Goal: Complete application form: Complete application form

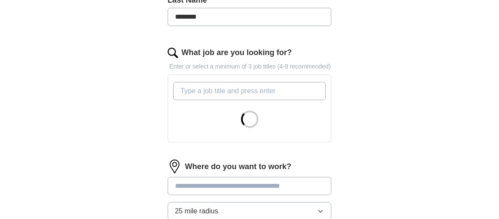
scroll to position [304, 0]
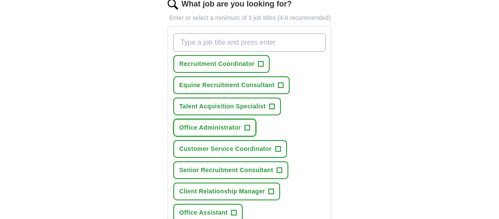
click at [210, 124] on span "Office Administrator" at bounding box center [210, 127] width 62 height 9
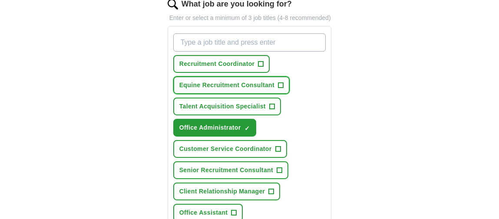
click at [230, 88] on button "Equine Recruitment Consultant +" at bounding box center [231, 85] width 116 height 18
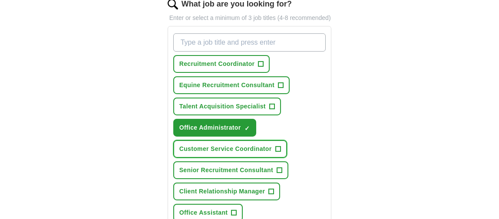
click at [214, 147] on span "Customer Service Coordinator" at bounding box center [225, 149] width 93 height 9
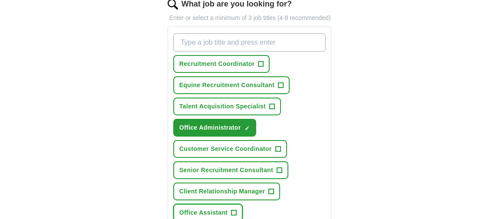
click at [189, 211] on span "Office Assistant" at bounding box center [203, 212] width 49 height 9
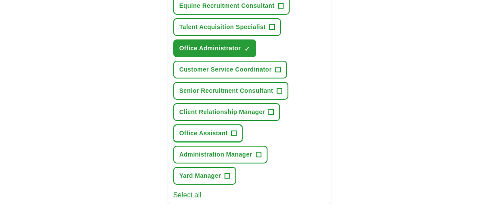
scroll to position [391, 0]
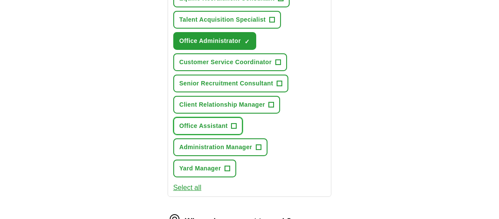
click at [234, 124] on span "+" at bounding box center [234, 126] width 5 height 7
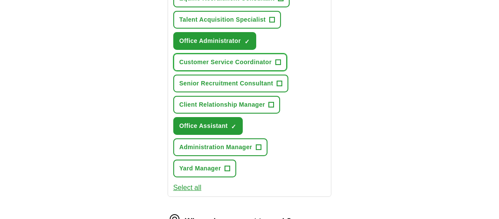
click at [276, 60] on span "+" at bounding box center [277, 62] width 5 height 7
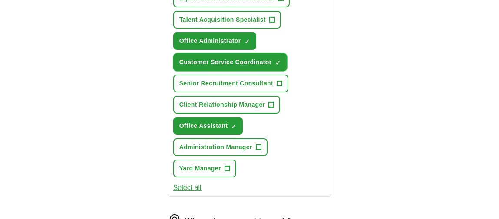
scroll to position [347, 0]
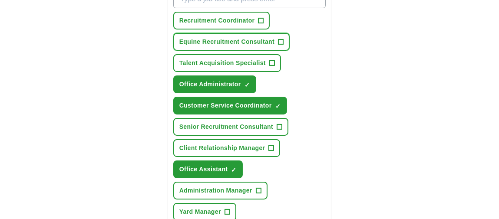
click at [281, 40] on span "+" at bounding box center [280, 42] width 5 height 7
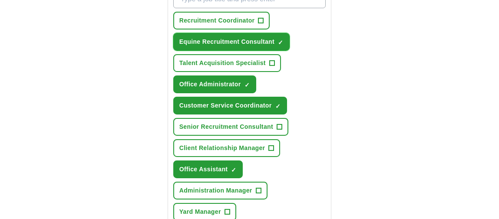
click at [0, 0] on span "×" at bounding box center [0, 0] width 0 height 0
click at [281, 40] on span "✓ ×" at bounding box center [280, 42] width 5 height 5
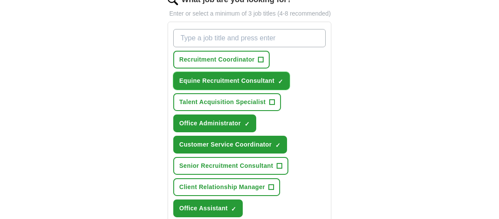
scroll to position [261, 0]
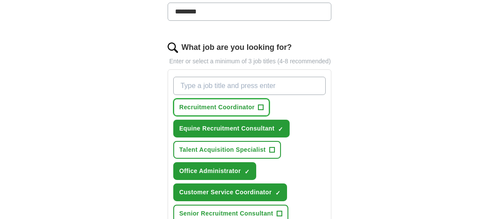
click at [261, 105] on span "+" at bounding box center [260, 107] width 5 height 7
click at [260, 104] on span "+" at bounding box center [260, 107] width 5 height 7
click at [261, 105] on span "+" at bounding box center [260, 107] width 5 height 7
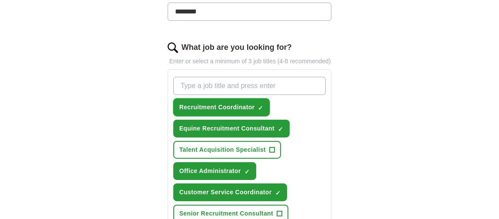
click at [0, 0] on span "×" at bounding box center [0, 0] width 0 height 0
click at [261, 105] on span "✓ ×" at bounding box center [260, 107] width 5 height 5
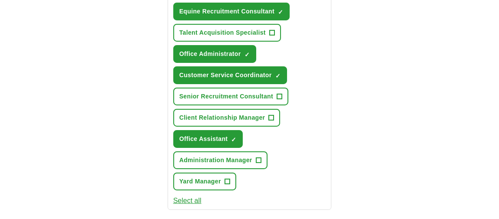
scroll to position [391, 0]
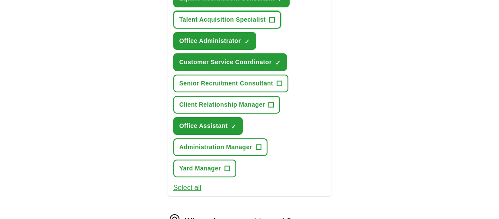
click at [270, 17] on span "+" at bounding box center [271, 20] width 5 height 7
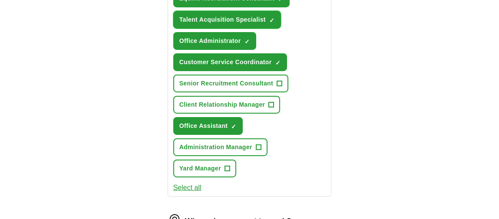
click at [0, 0] on span "×" at bounding box center [0, 0] width 0 height 0
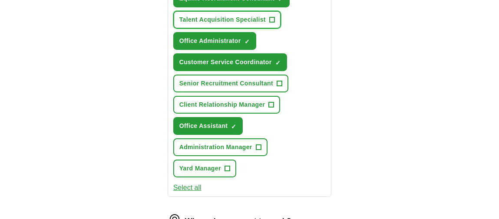
click at [270, 17] on span "+" at bounding box center [271, 20] width 5 height 7
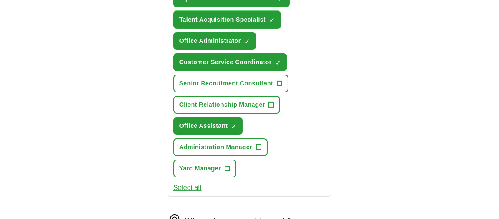
click at [0, 0] on span "×" at bounding box center [0, 0] width 0 height 0
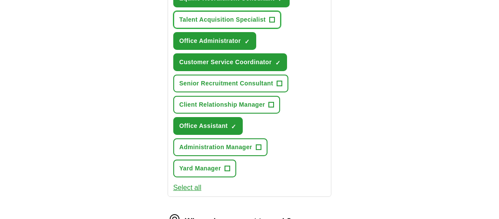
click at [270, 18] on span "+" at bounding box center [271, 20] width 5 height 7
click at [273, 17] on span "+" at bounding box center [271, 20] width 5 height 7
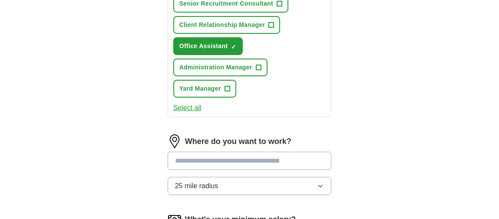
scroll to position [478, 0]
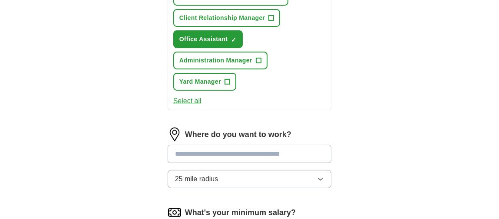
click at [319, 177] on icon "button" at bounding box center [320, 179] width 7 height 7
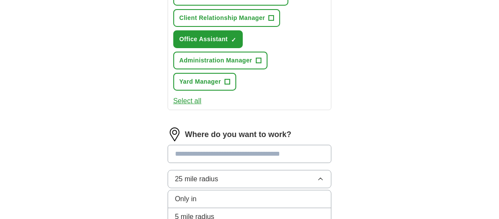
click at [319, 177] on icon "button" at bounding box center [320, 179] width 7 height 7
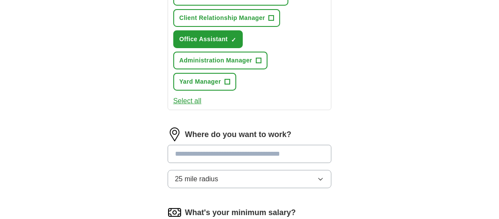
click at [236, 149] on input "text" at bounding box center [250, 154] width 164 height 18
click at [242, 175] on div "Where do you want to work? 25 mile radius" at bounding box center [250, 162] width 164 height 68
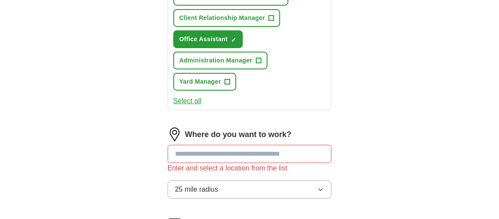
click at [225, 153] on input "text" at bounding box center [250, 154] width 164 height 18
click at [241, 167] on div "Enter and select a location from the list" at bounding box center [250, 168] width 164 height 10
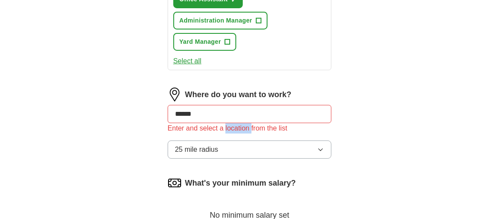
scroll to position [565, 0]
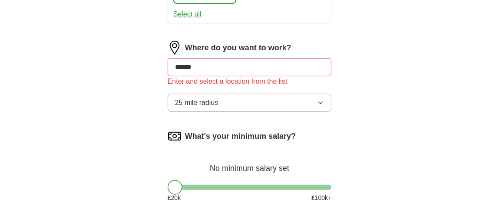
click at [275, 133] on label "What's your minimum salary?" at bounding box center [240, 137] width 111 height 12
drag, startPoint x: 176, startPoint y: 186, endPoint x: 191, endPoint y: 187, distance: 14.8
click at [199, 186] on div at bounding box center [206, 187] width 15 height 15
drag, startPoint x: 191, startPoint y: 187, endPoint x: 199, endPoint y: 185, distance: 8.2
click at [199, 185] on div at bounding box center [197, 187] width 15 height 15
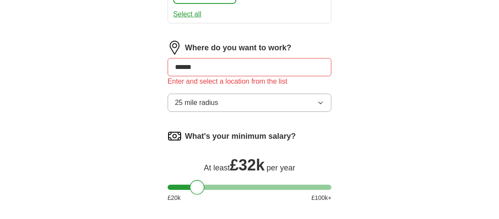
click at [199, 185] on div at bounding box center [197, 187] width 15 height 15
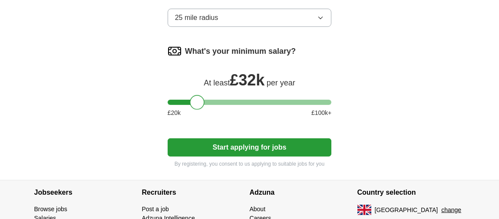
scroll to position [652, 0]
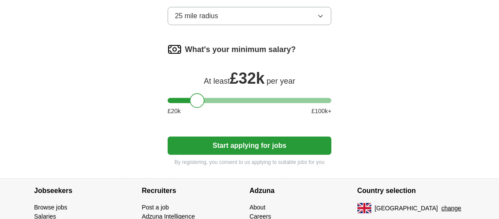
click at [260, 143] on button "Start applying for jobs" at bounding box center [250, 146] width 164 height 18
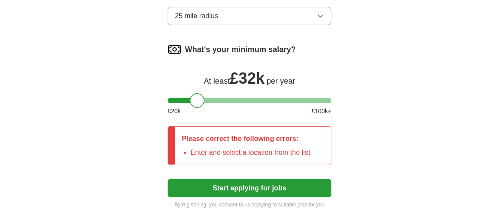
click at [260, 148] on li "Enter and select a location from the list" at bounding box center [251, 153] width 120 height 10
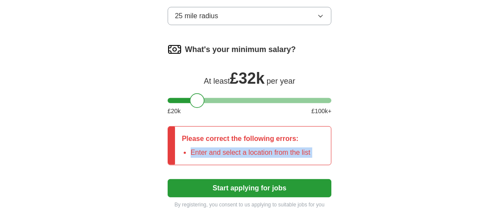
click at [260, 148] on li "Enter and select a location from the list" at bounding box center [251, 153] width 120 height 10
click at [261, 152] on li "Enter and select a location from the list" at bounding box center [251, 153] width 120 height 10
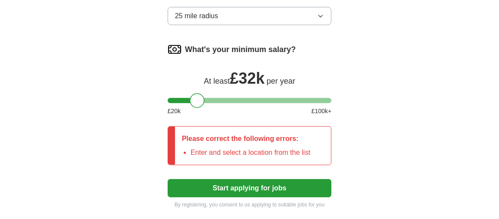
click at [256, 134] on p "Please correct the following errors:" at bounding box center [246, 139] width 129 height 10
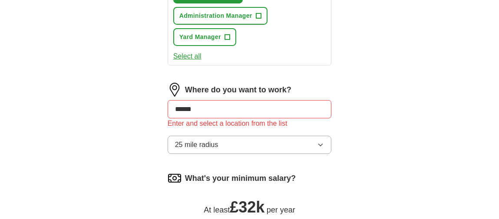
scroll to position [521, 0]
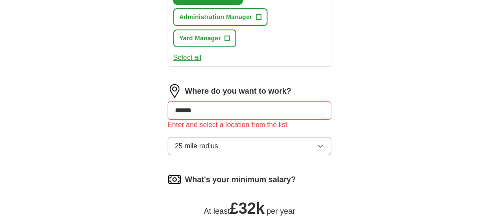
click at [211, 111] on input "******" at bounding box center [250, 111] width 164 height 18
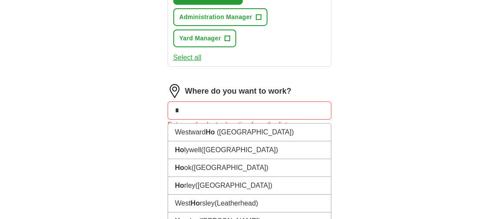
type input "*"
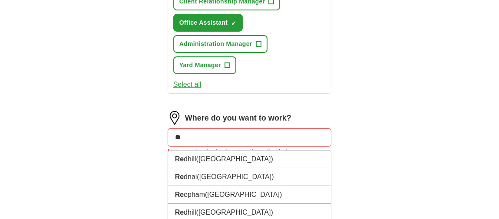
scroll to position [470, 0]
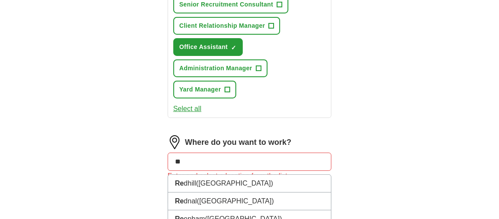
click at [186, 159] on input "**" at bounding box center [250, 162] width 164 height 18
type input "*"
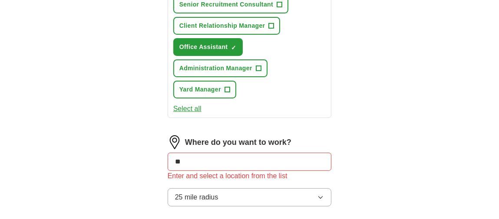
type input "***"
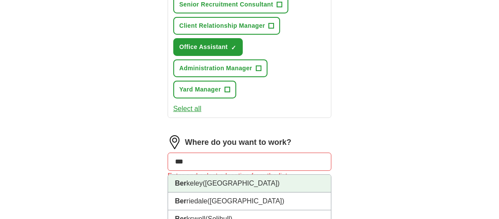
click at [238, 184] on li "Ber keley ([GEOGRAPHIC_DATA])" at bounding box center [249, 184] width 163 height 18
click at [238, 189] on button "25 mile radius" at bounding box center [250, 198] width 164 height 18
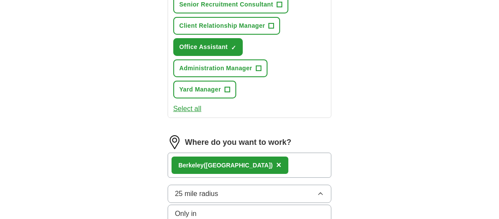
click at [238, 185] on button "25 mile radius" at bounding box center [250, 194] width 164 height 18
click at [319, 191] on icon "button" at bounding box center [320, 194] width 7 height 7
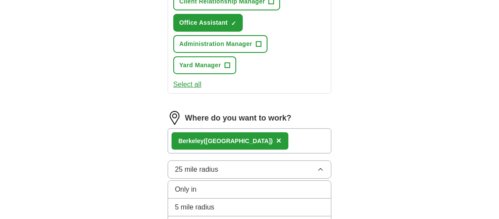
scroll to position [513, 0]
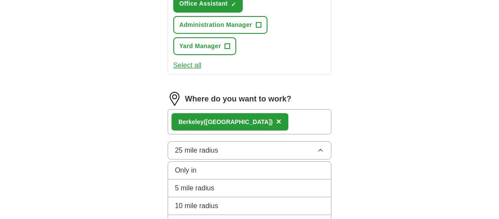
click at [292, 167] on div "Only in" at bounding box center [249, 170] width 149 height 10
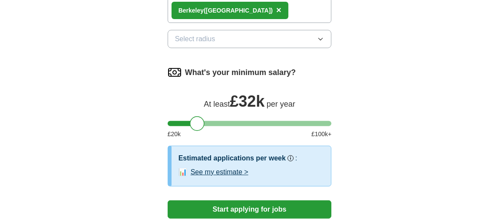
scroll to position [644, 0]
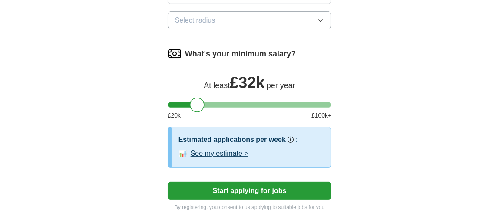
click at [249, 189] on button "Start applying for jobs" at bounding box center [250, 191] width 164 height 18
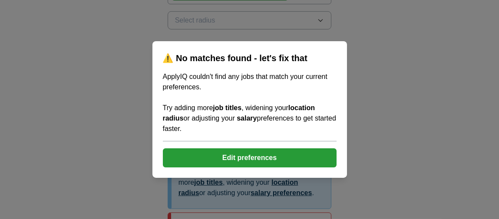
click at [250, 158] on button "Edit preferences" at bounding box center [250, 158] width 174 height 19
click at [250, 158] on div "Estimated applications per week Our best guess based on live jobs [DATE], and o…" at bounding box center [252, 168] width 146 height 66
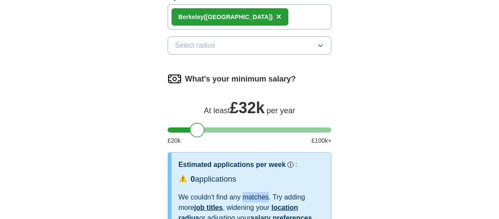
scroll to position [600, 0]
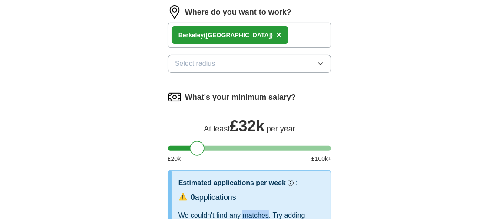
click at [321, 63] on button "Select radius" at bounding box center [250, 64] width 164 height 18
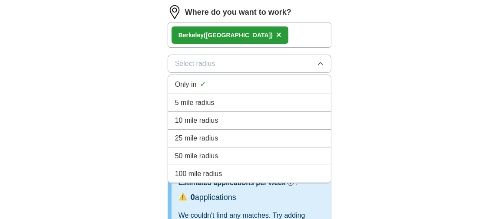
click at [300, 116] on div "10 mile radius" at bounding box center [249, 121] width 149 height 10
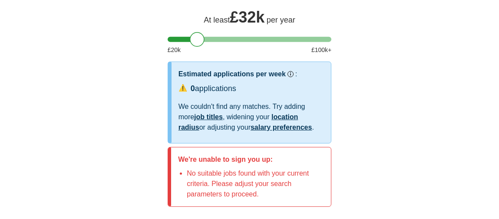
scroll to position [731, 0]
